Goal: Task Accomplishment & Management: Manage account settings

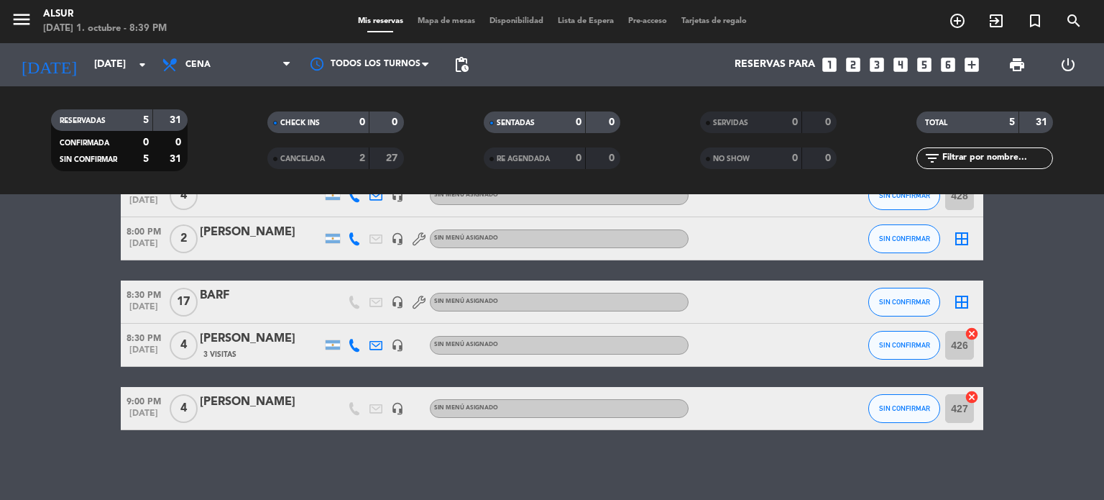
scroll to position [88, 0]
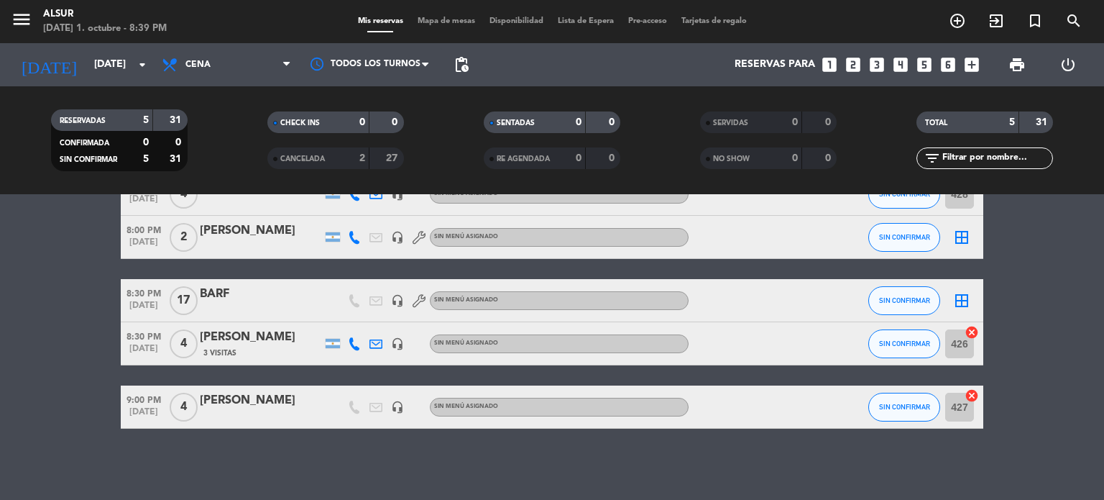
click at [260, 399] on div "[PERSON_NAME]" at bounding box center [261, 400] width 122 height 19
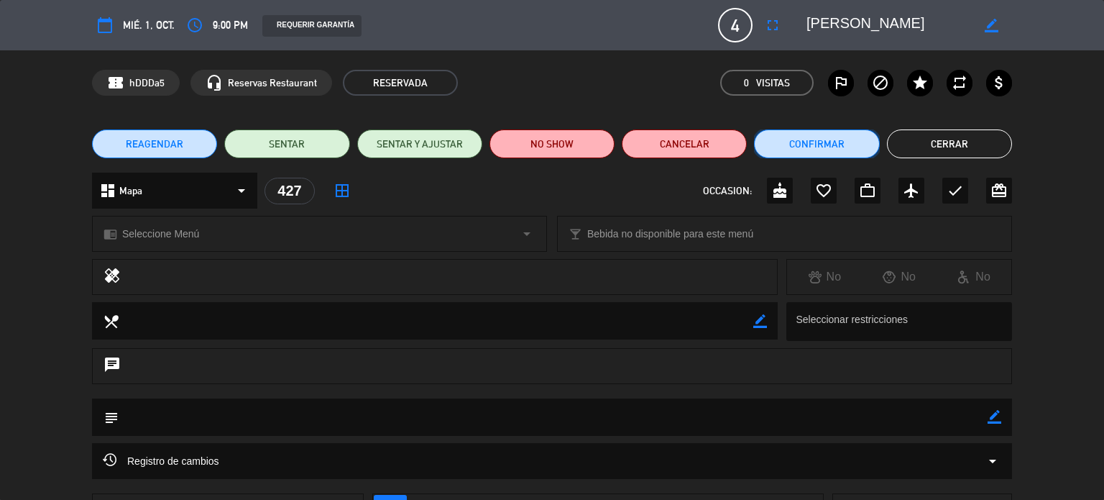
click at [809, 150] on button "Confirmar" at bounding box center [816, 143] width 125 height 29
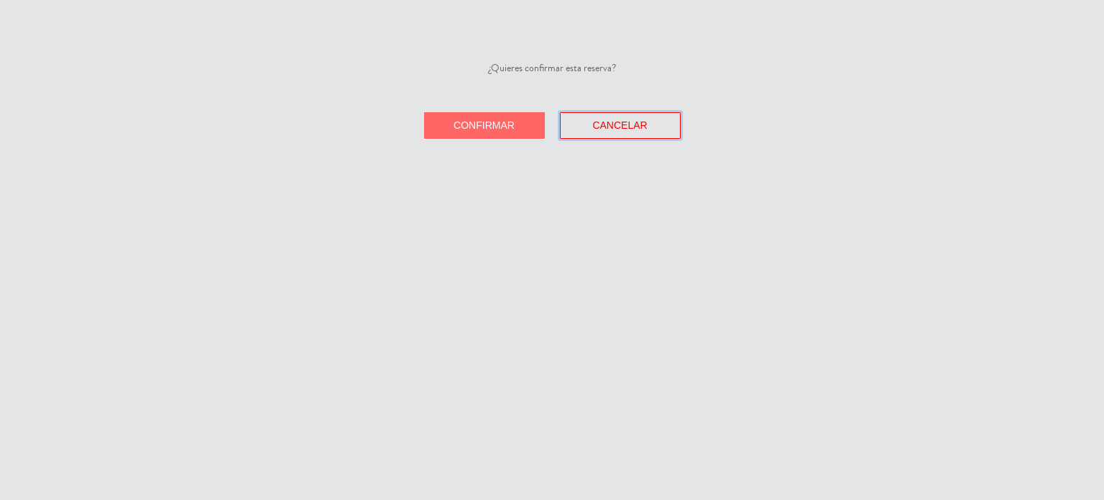
drag, startPoint x: 641, startPoint y: 120, endPoint x: 589, endPoint y: 249, distance: 139.6
click at [589, 249] on div "¿Quieres confirmar esta reserva? Confirmar Cancelar" at bounding box center [552, 250] width 1104 height 500
click at [631, 116] on button "Cancelar" at bounding box center [620, 125] width 121 height 27
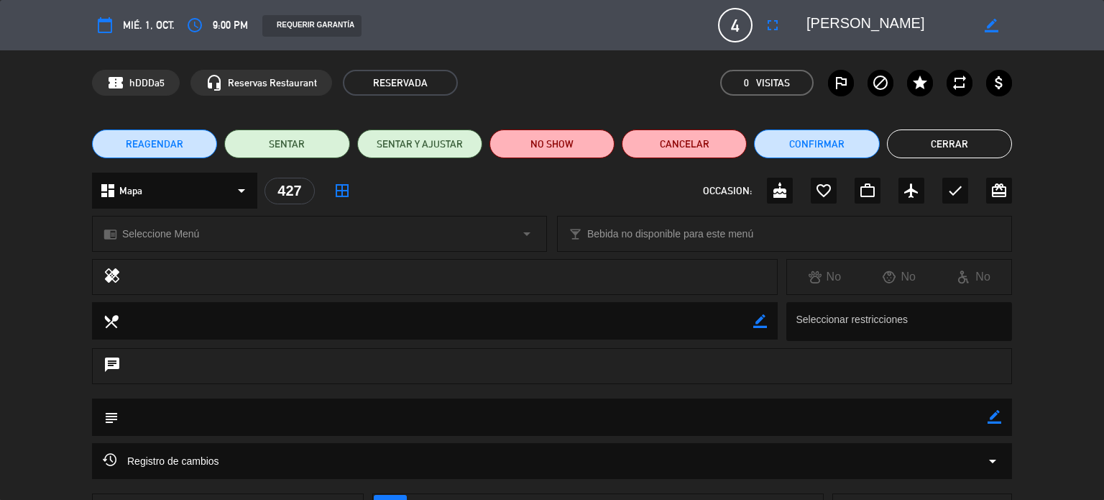
click at [947, 150] on button "Cerrar" at bounding box center [949, 143] width 125 height 29
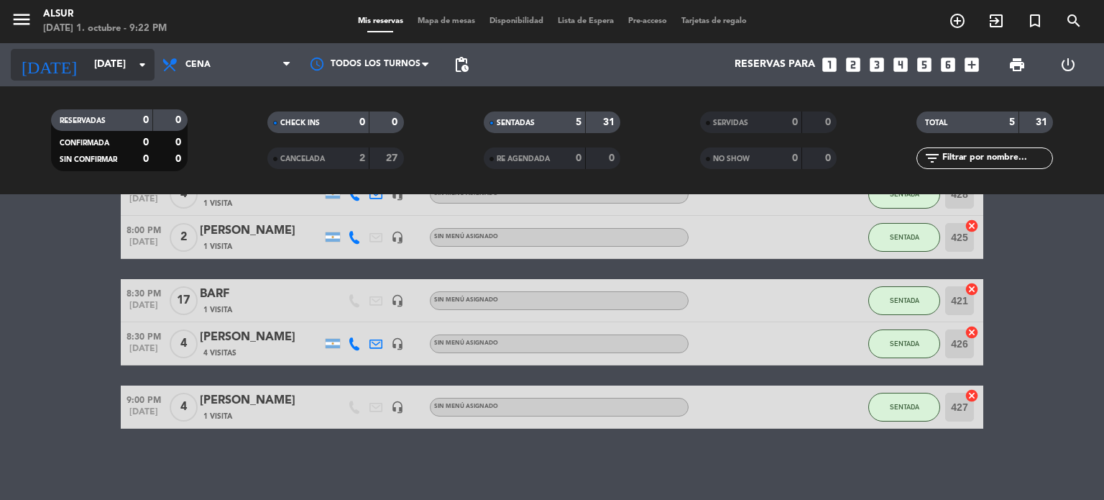
click at [87, 71] on input "[DATE]" at bounding box center [155, 65] width 137 height 26
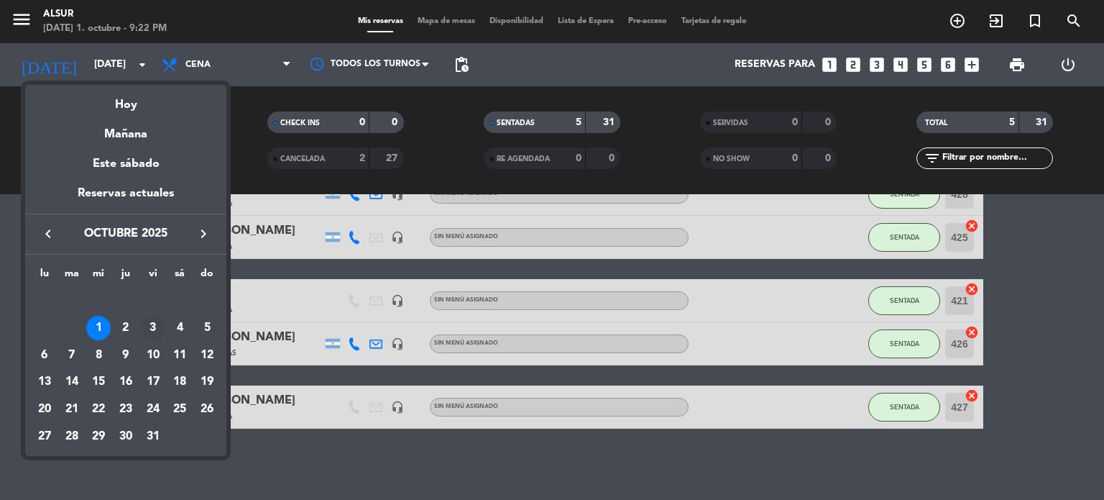
click at [152, 326] on div "3" at bounding box center [153, 328] width 24 height 24
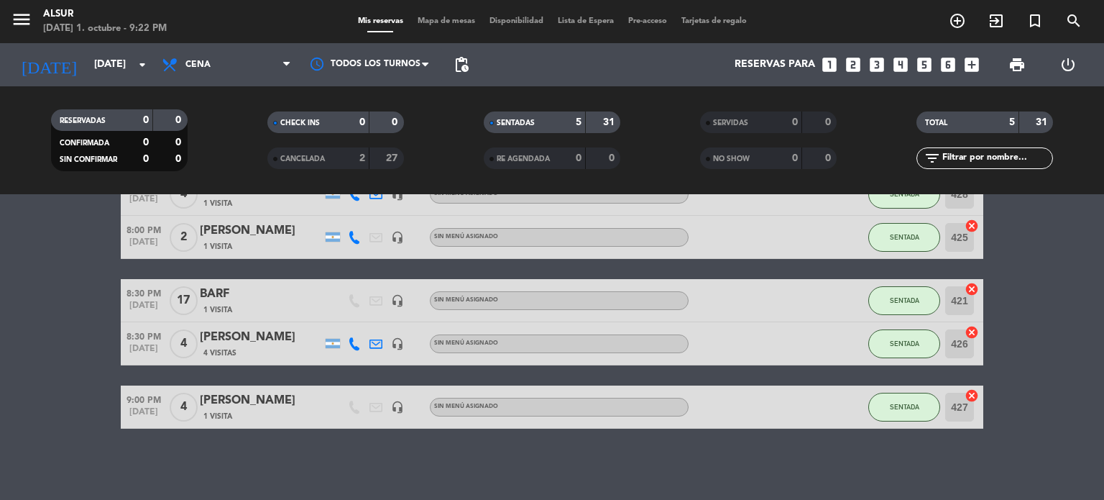
type input "[DATE]"
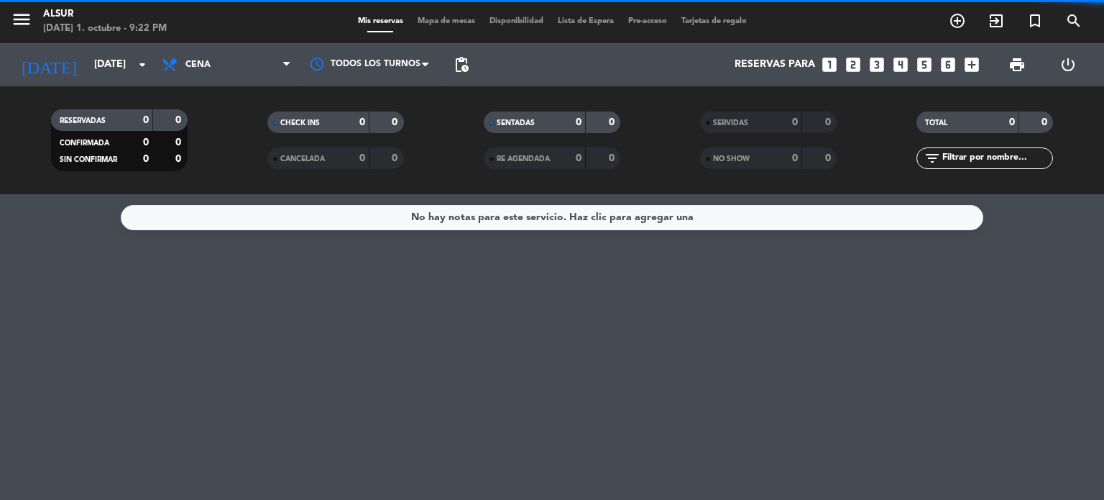
scroll to position [0, 0]
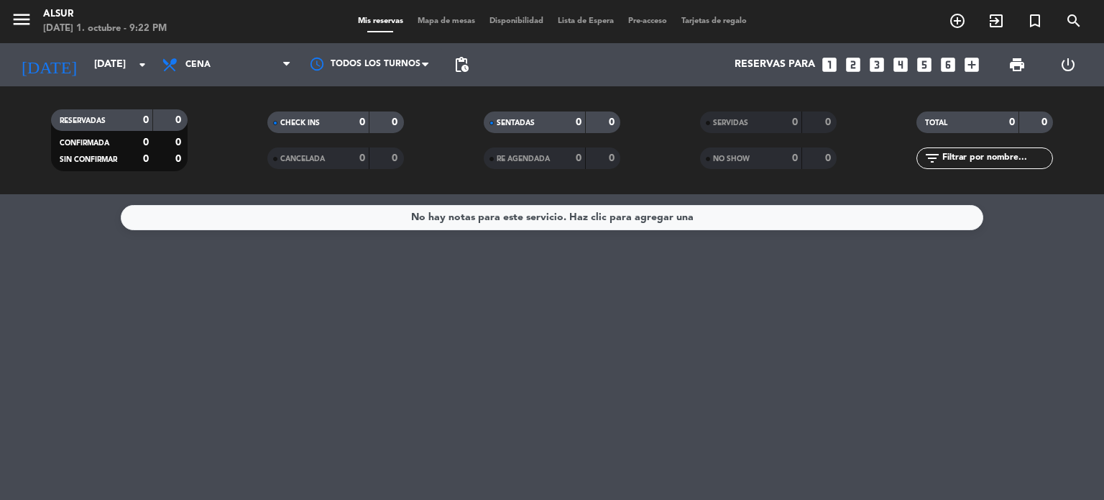
click at [849, 63] on icon "looks_two" at bounding box center [853, 64] width 19 height 19
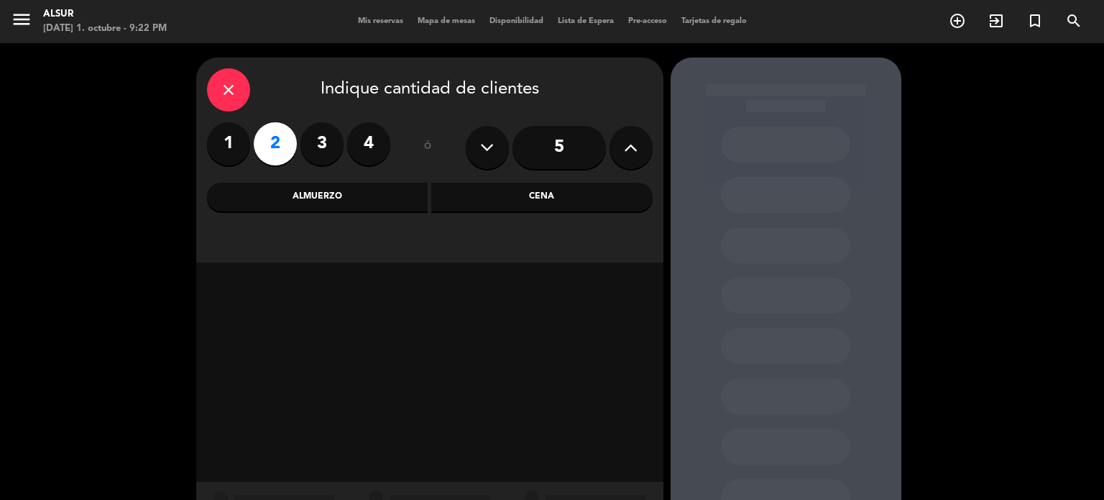
click at [586, 202] on div "Cena" at bounding box center [541, 197] width 221 height 29
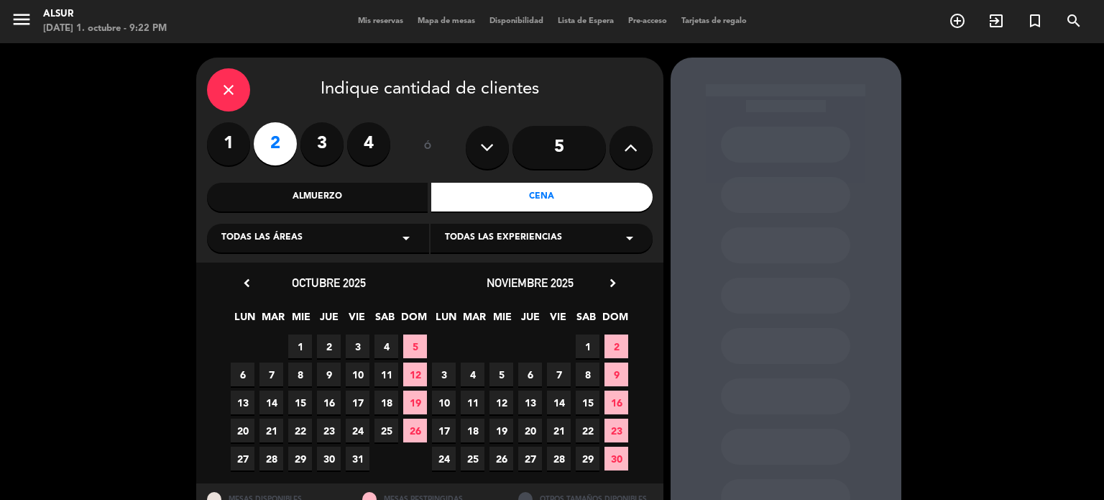
click at [355, 343] on span "3" at bounding box center [358, 346] width 24 height 24
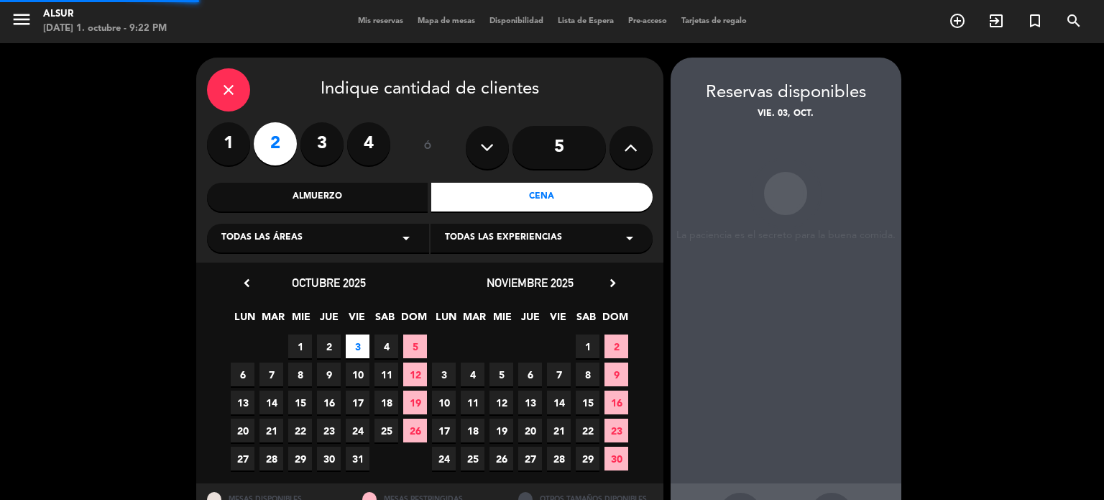
scroll to position [58, 0]
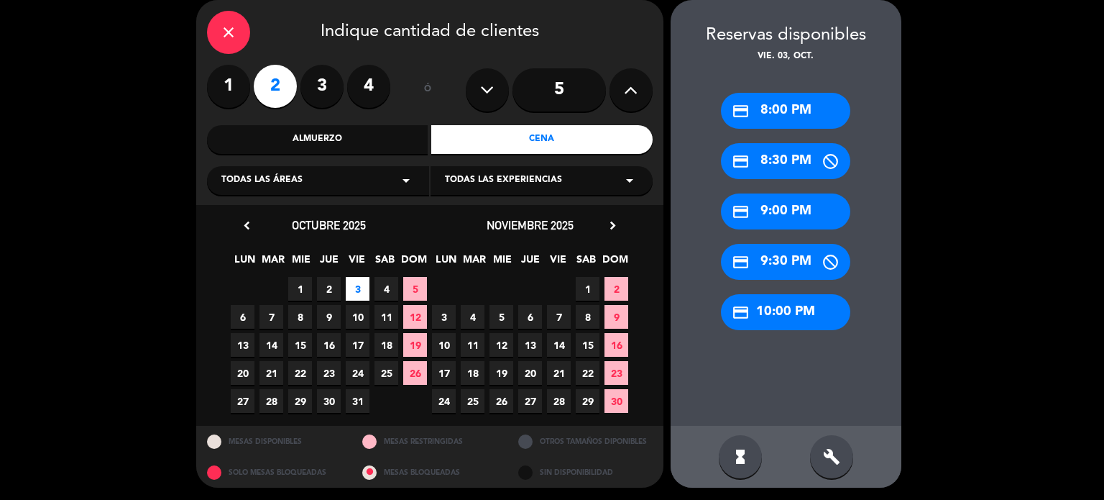
click at [763, 310] on div "credit_card 10:00 PM" at bounding box center [785, 312] width 129 height 36
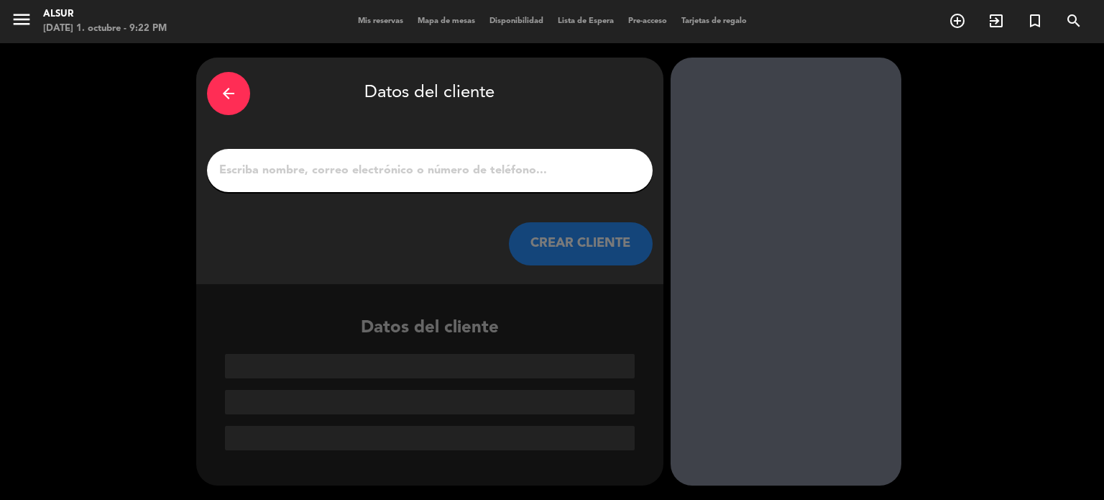
scroll to position [0, 0]
click at [371, 162] on input "1" at bounding box center [430, 170] width 424 height 20
paste input "[PERSON_NAME]"
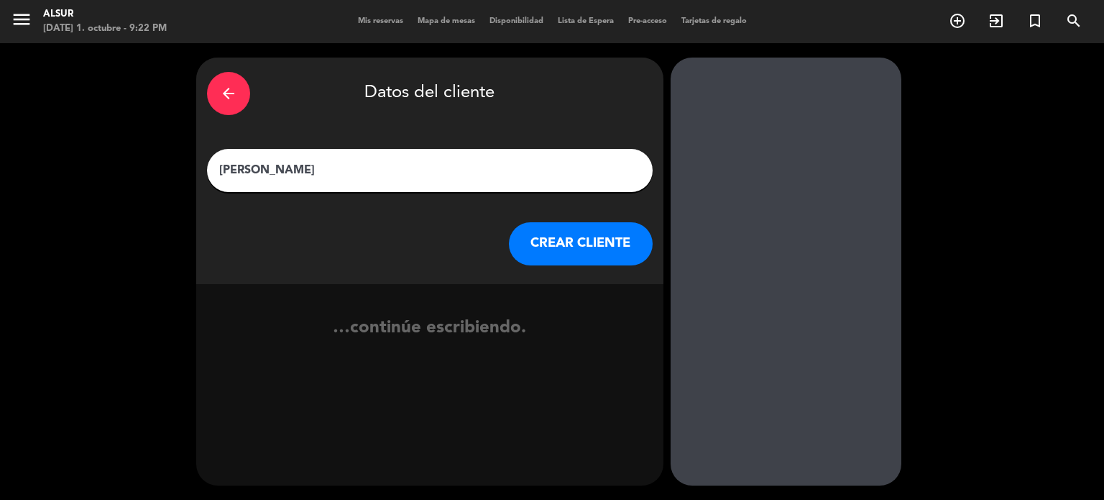
click at [221, 169] on input "[PERSON_NAME]" at bounding box center [430, 170] width 424 height 20
click at [500, 188] on div "22.30hs [PERSON_NAME]" at bounding box center [430, 170] width 446 height 43
click at [508, 169] on input "22.30hs [PERSON_NAME]" at bounding box center [430, 170] width 424 height 20
paste input "[PERSON_NAME] [PERSON_NAME]"
type input "22.30hs [PERSON_NAME] y [PERSON_NAME] [PERSON_NAME]"
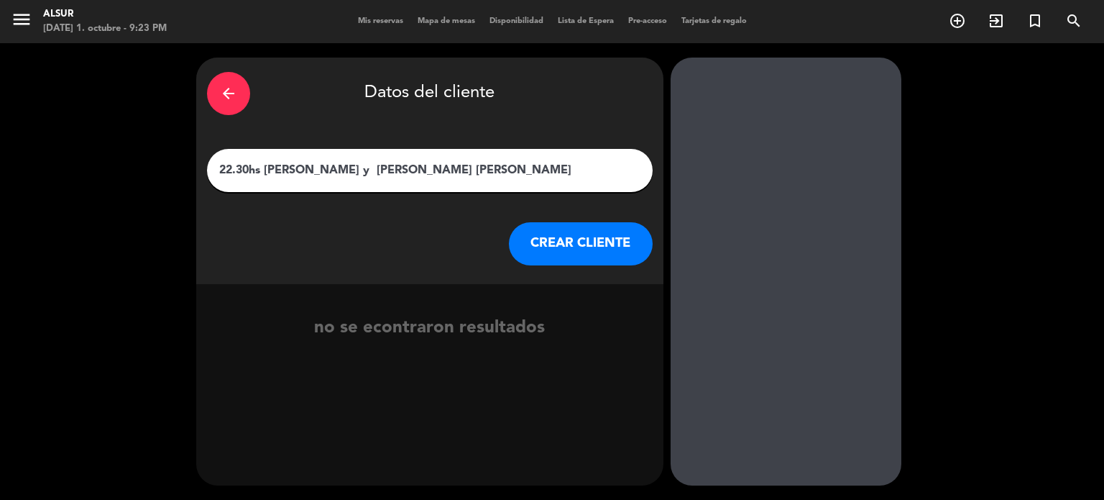
click at [612, 252] on button "CREAR CLIENTE" at bounding box center [581, 243] width 144 height 43
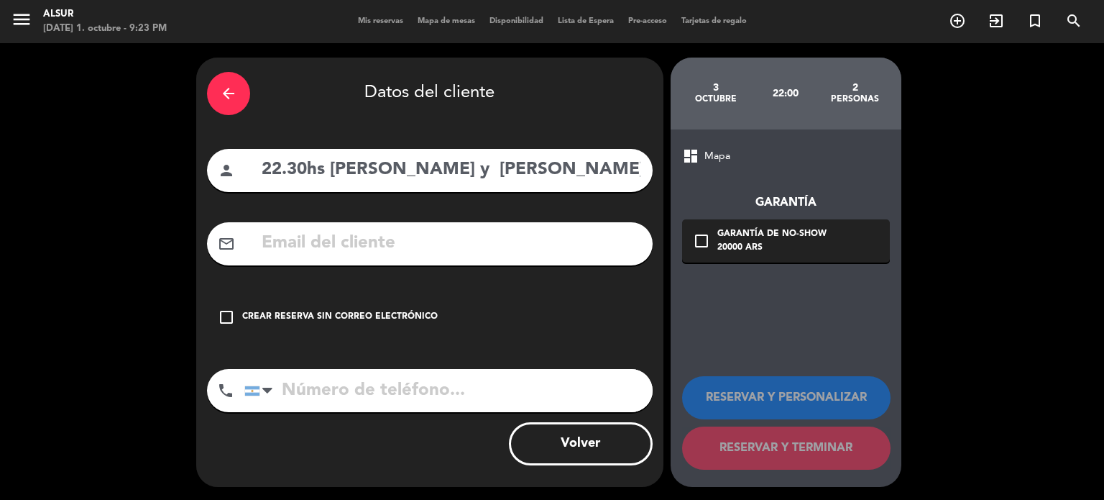
click at [303, 309] on div "check_box_outline_blank Crear reserva sin correo electrónico" at bounding box center [430, 316] width 446 height 43
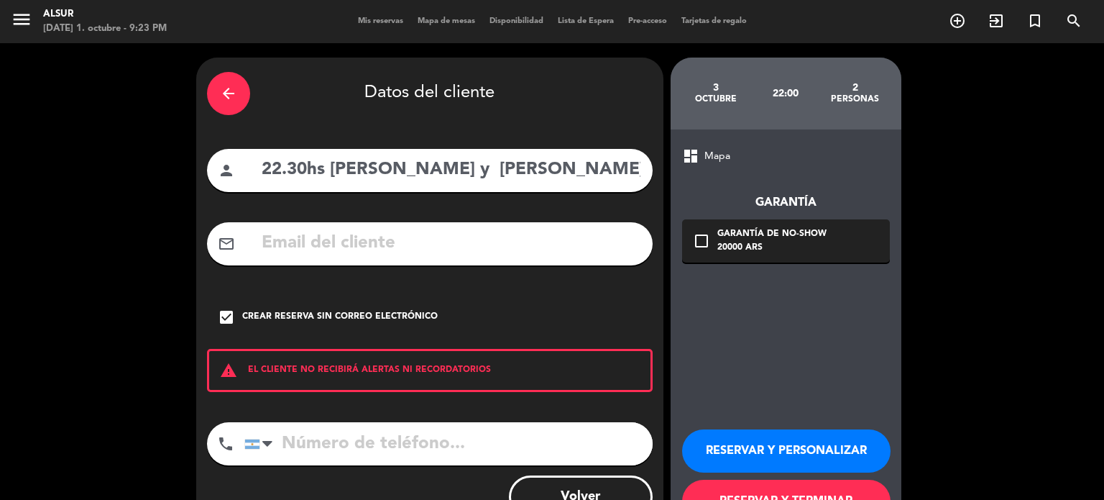
click at [392, 445] on input "tel" at bounding box center [448, 443] width 408 height 43
paste input "[PHONE_NUMBER]"
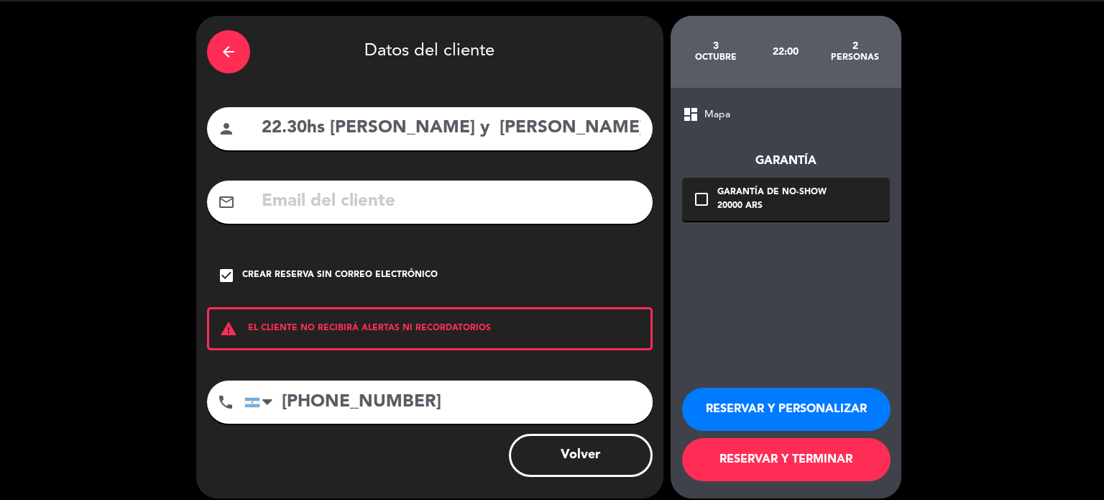
scroll to position [55, 0]
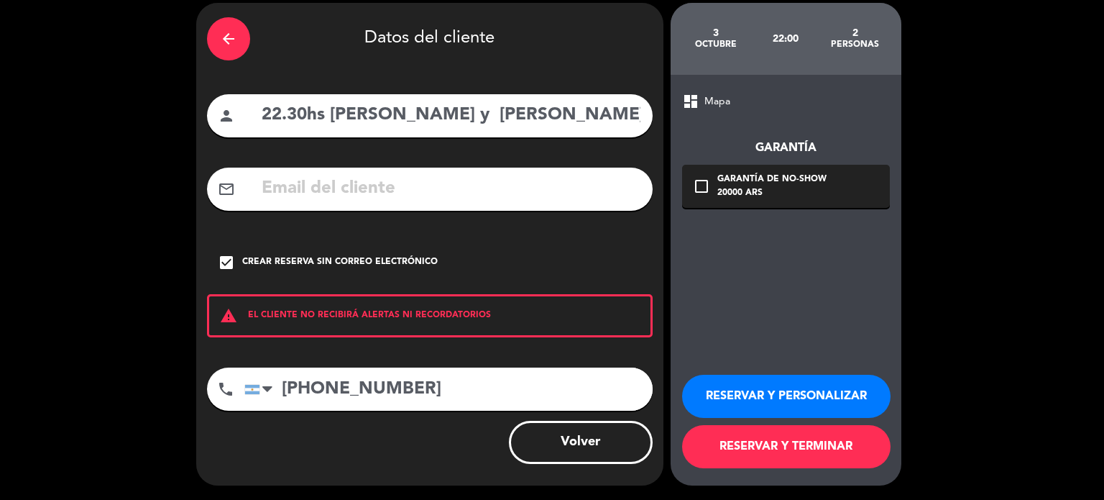
type input "[PHONE_NUMBER]"
click at [761, 390] on button "RESERVAR Y PERSONALIZAR" at bounding box center [786, 396] width 208 height 43
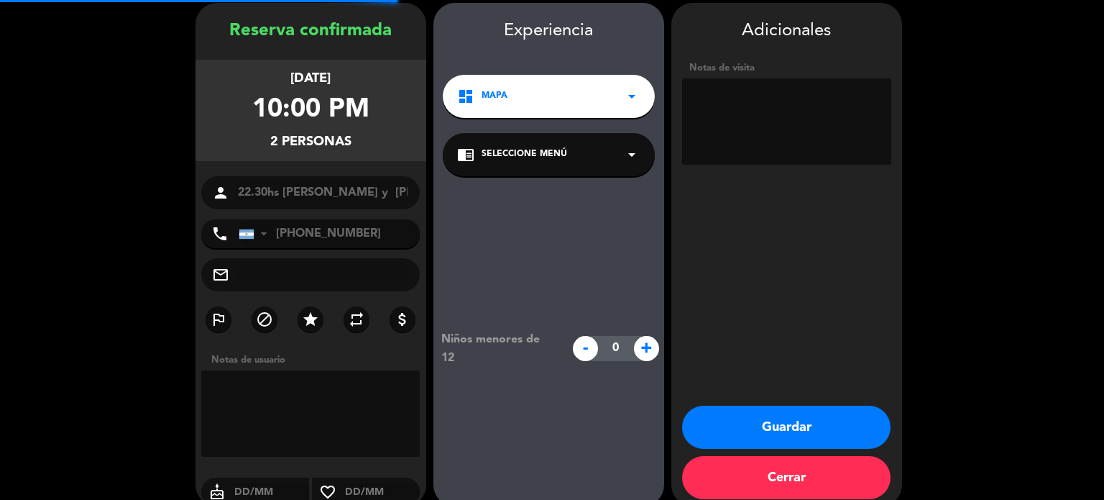
scroll to position [58, 0]
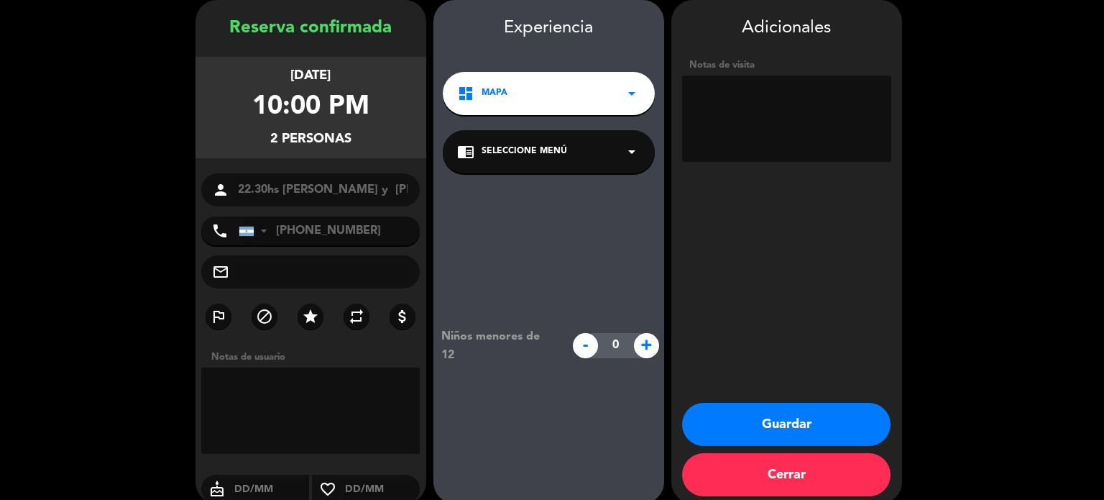
click at [804, 421] on button "Guardar" at bounding box center [786, 424] width 208 height 43
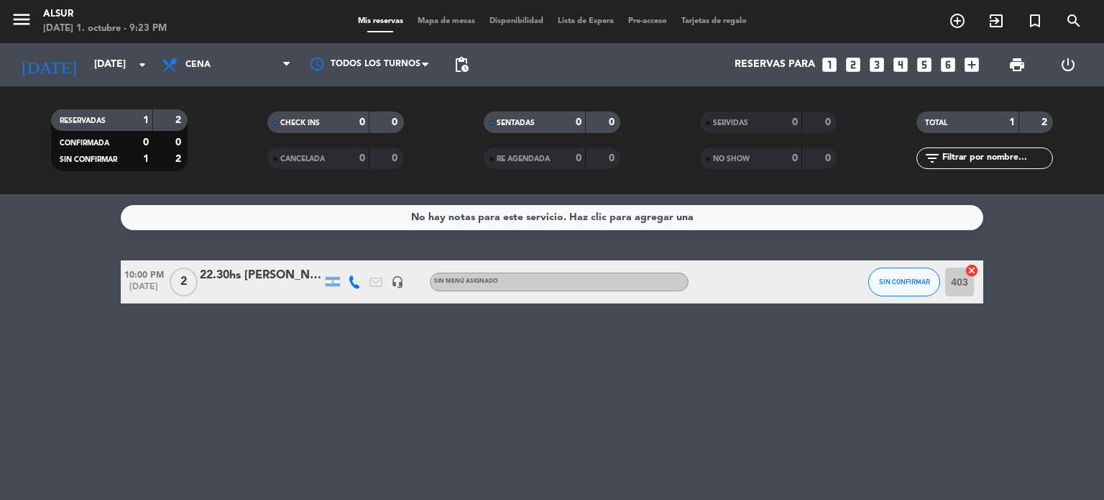
click at [236, 272] on div "22.30hs [PERSON_NAME] y [PERSON_NAME] [PERSON_NAME]" at bounding box center [261, 275] width 122 height 19
